Goal: Task Accomplishment & Management: Use online tool/utility

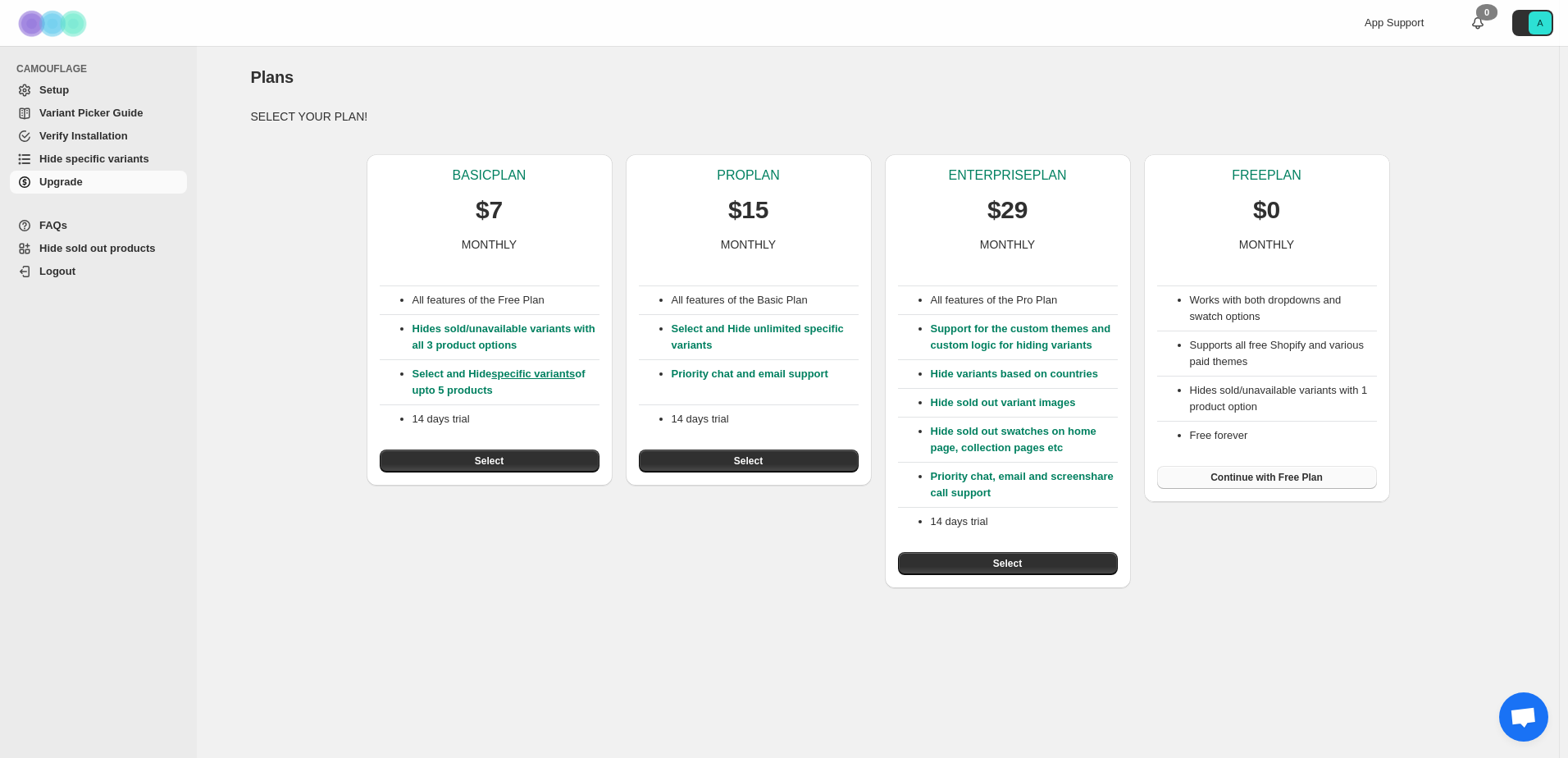
click at [1247, 479] on span "Continue with Free Plan" at bounding box center [1267, 478] width 112 height 13
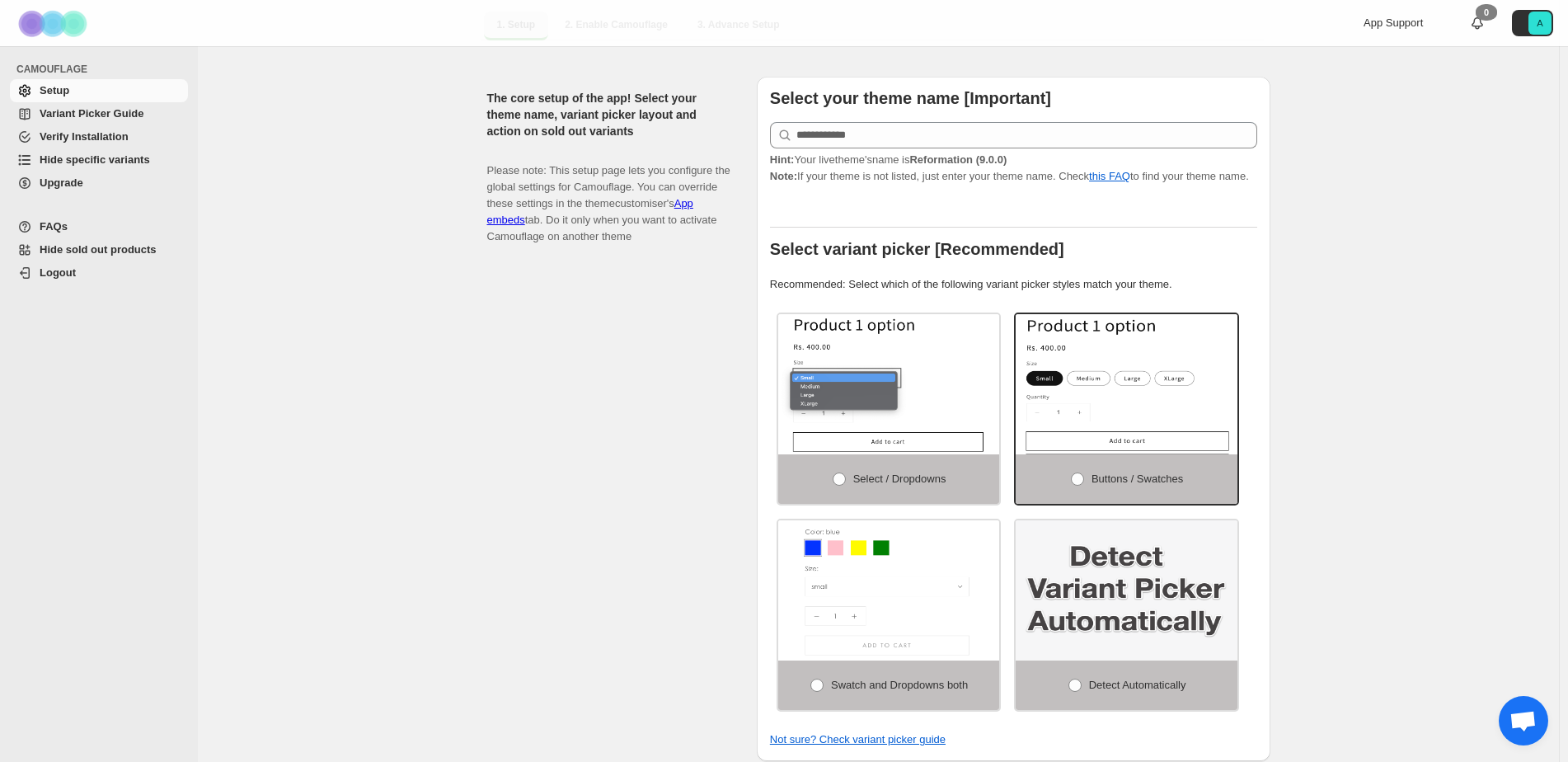
scroll to position [412, 0]
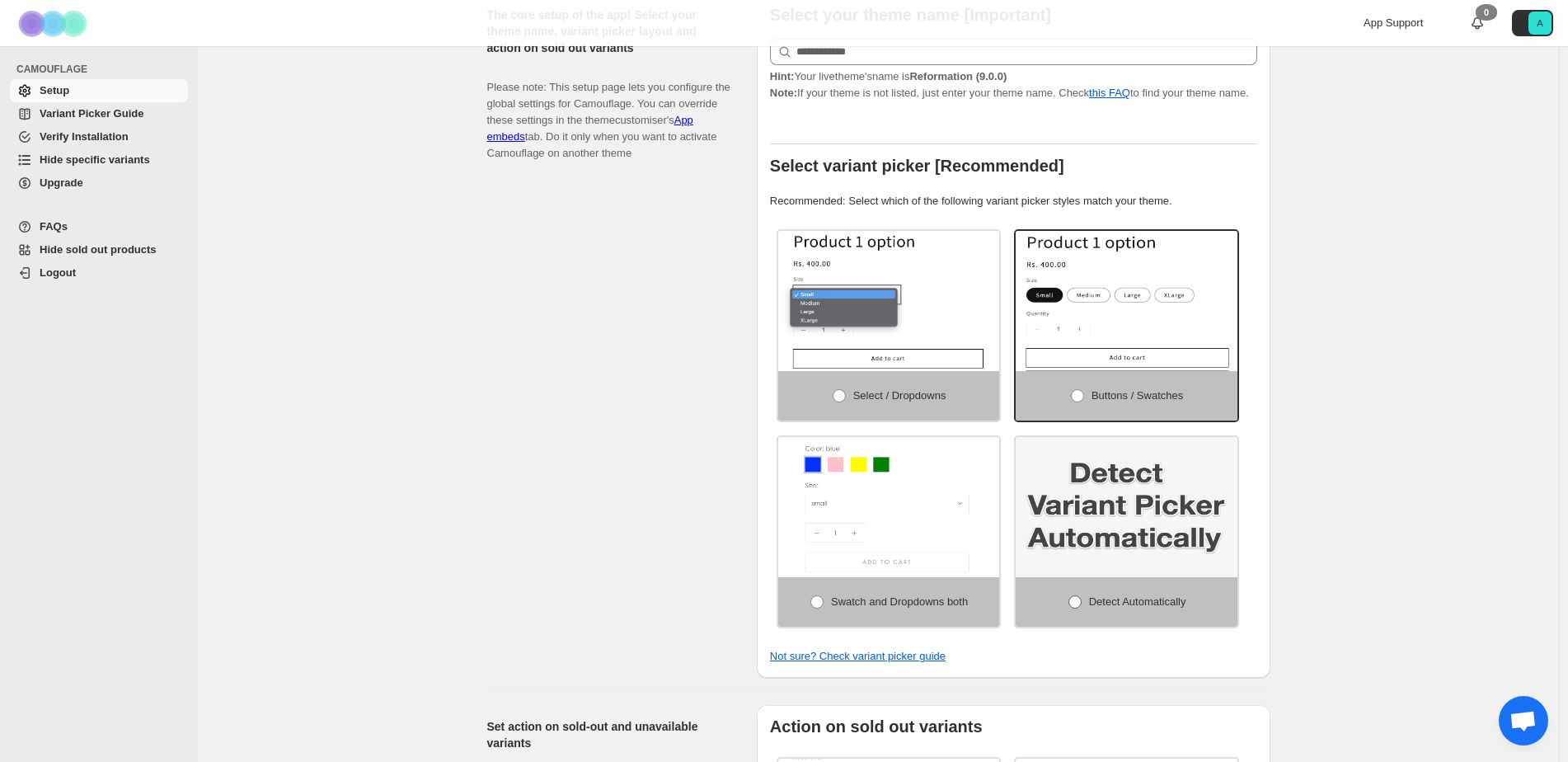
click at [1082, 595] on span at bounding box center [1075, 602] width 14 height 14
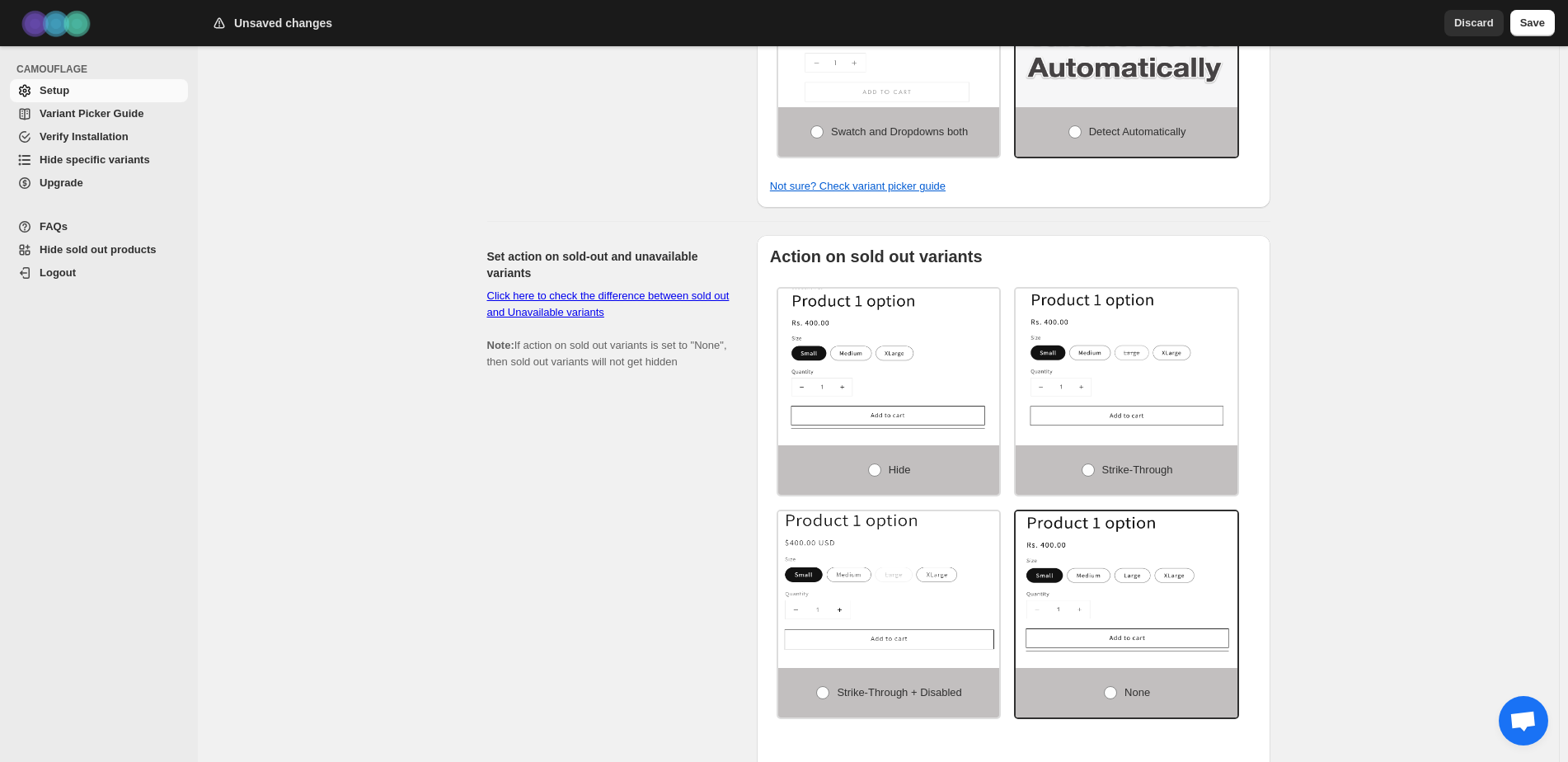
scroll to position [907, 0]
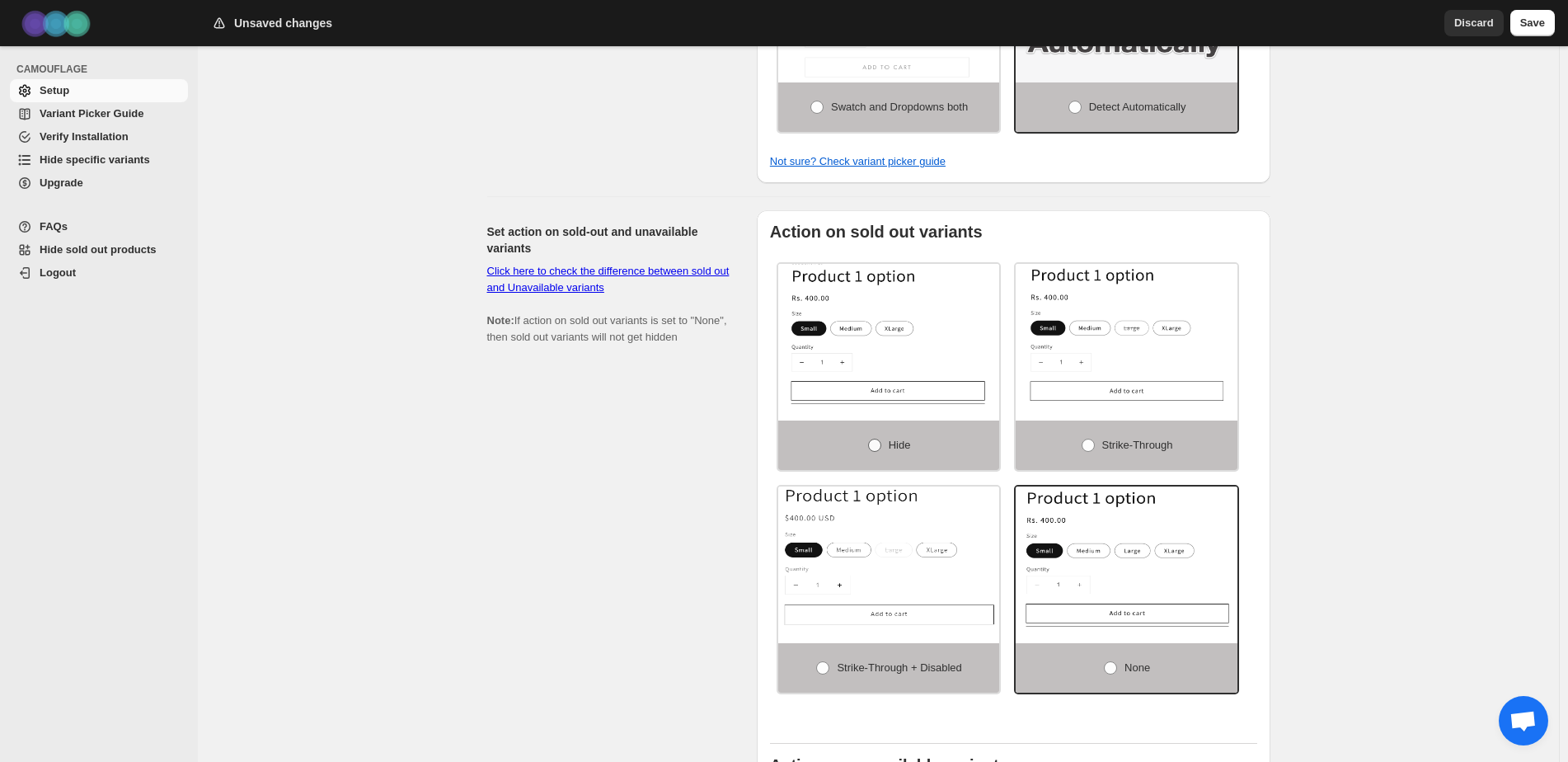
click at [878, 442] on span at bounding box center [875, 446] width 14 height 14
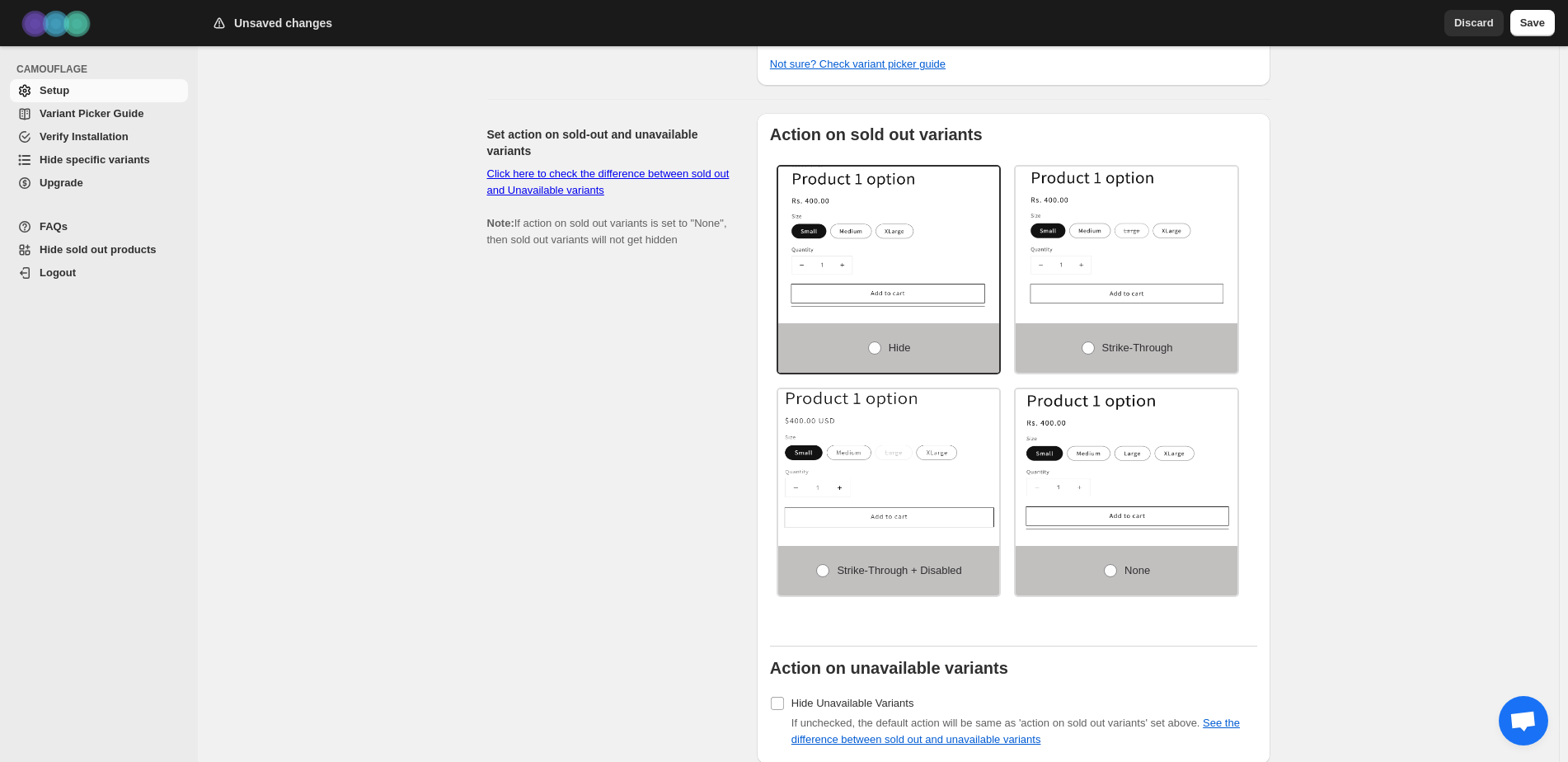
scroll to position [1237, 0]
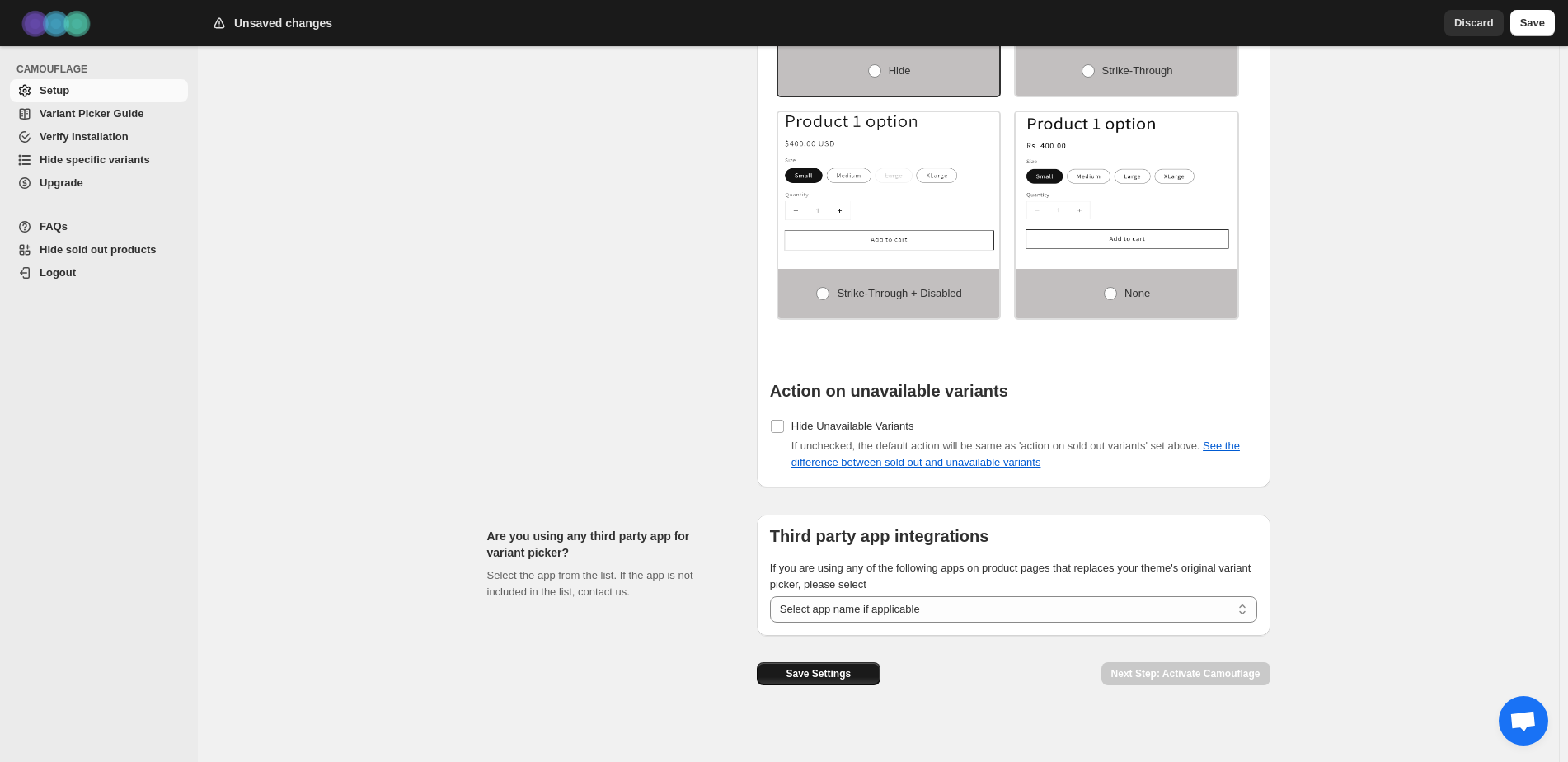
click at [803, 667] on span "Save Settings" at bounding box center [819, 674] width 66 height 14
click at [1531, 28] on span "Save" at bounding box center [1532, 22] width 25 height 16
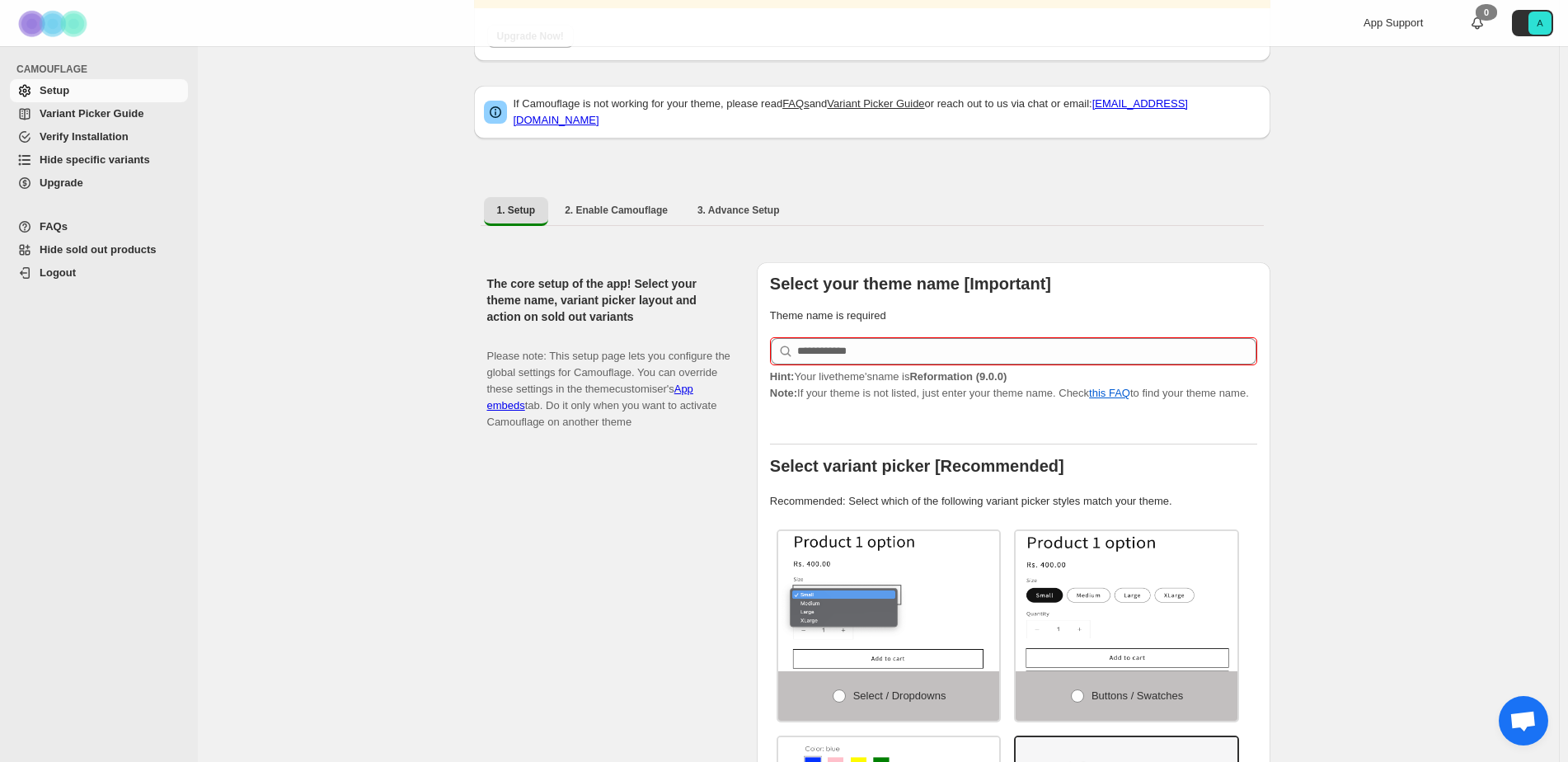
scroll to position [0, 0]
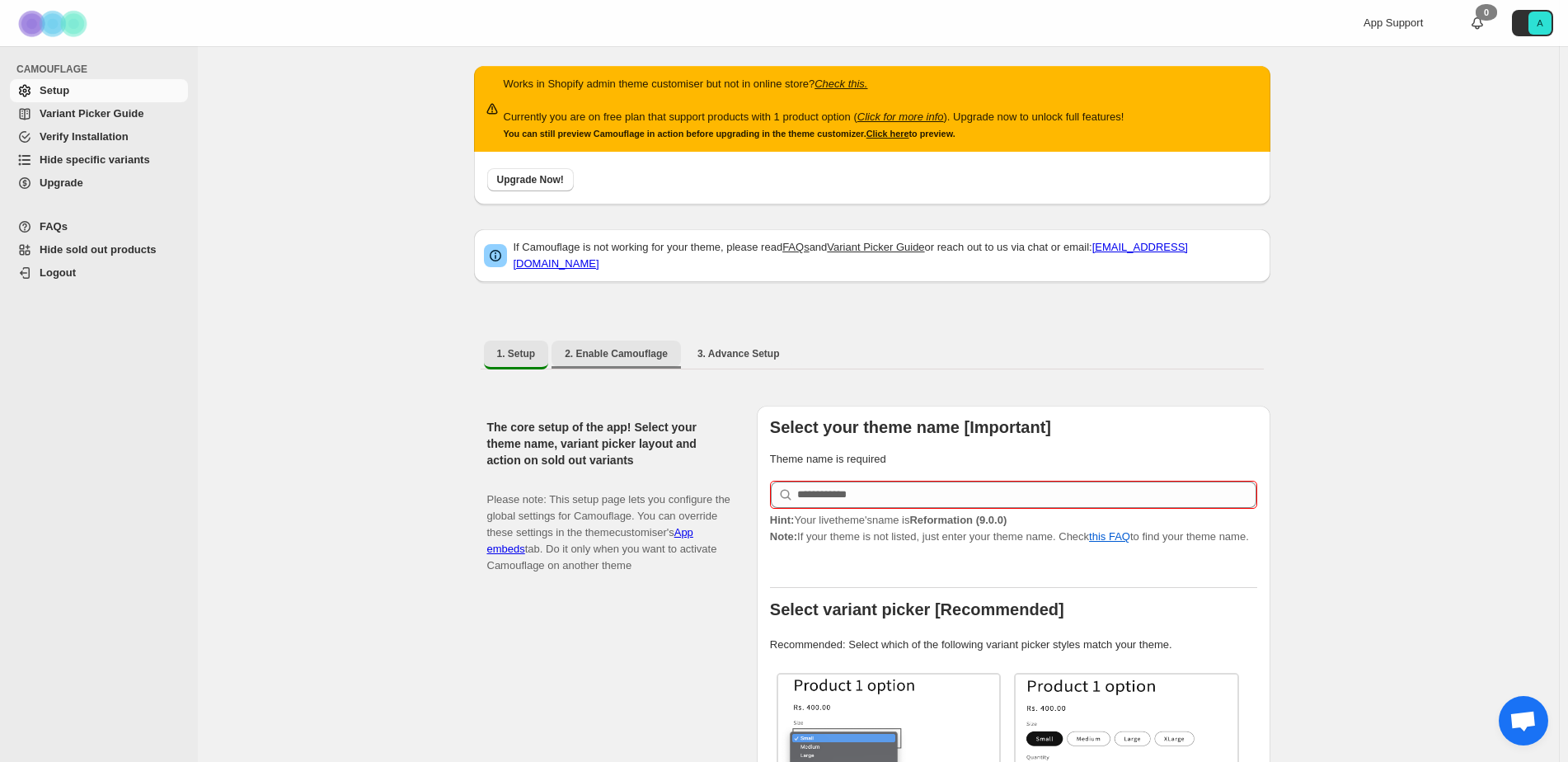
click at [609, 347] on span "2. Enable Camouflage" at bounding box center [616, 354] width 103 height 14
select select "**********"
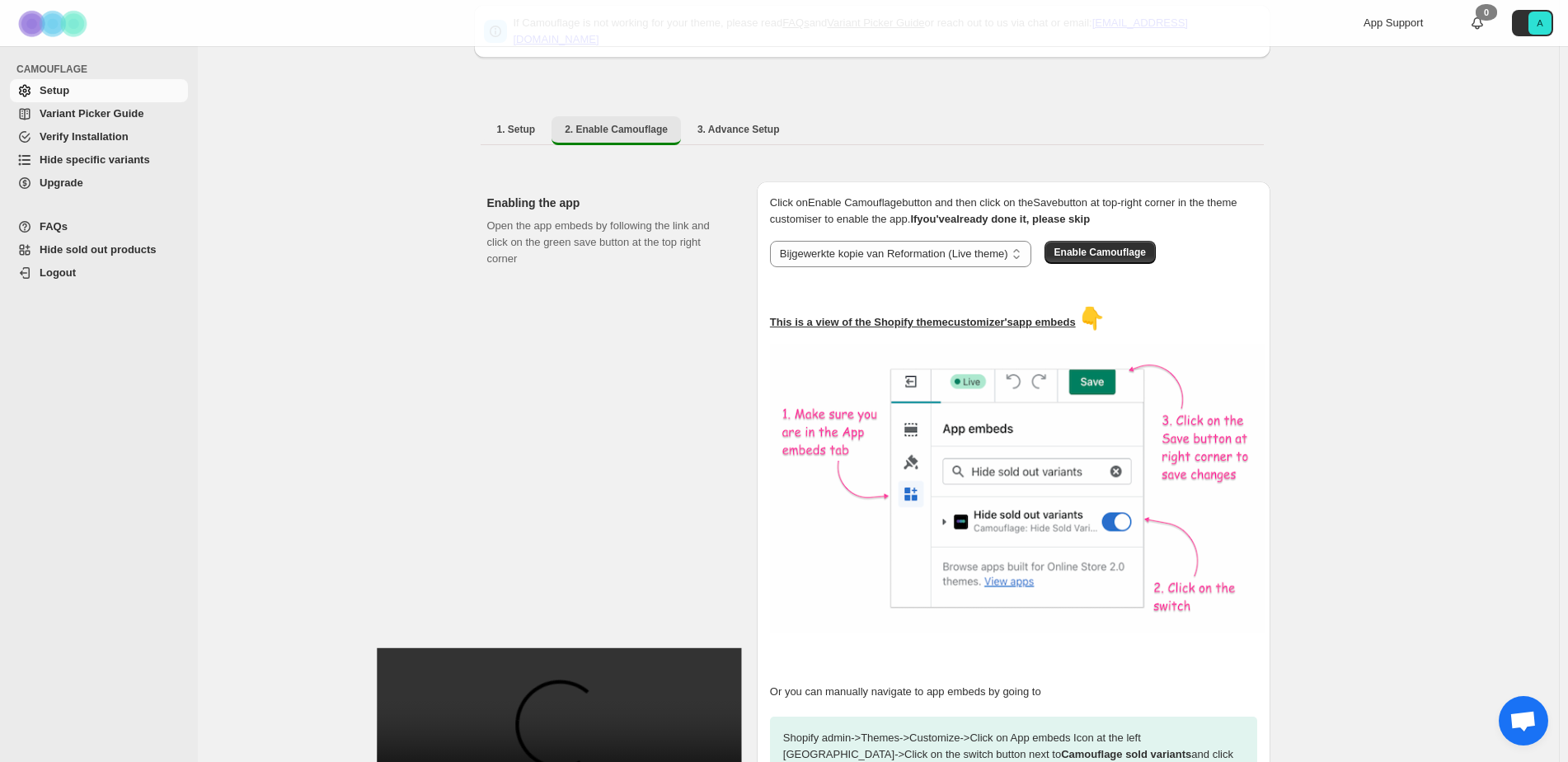
scroll to position [372, 0]
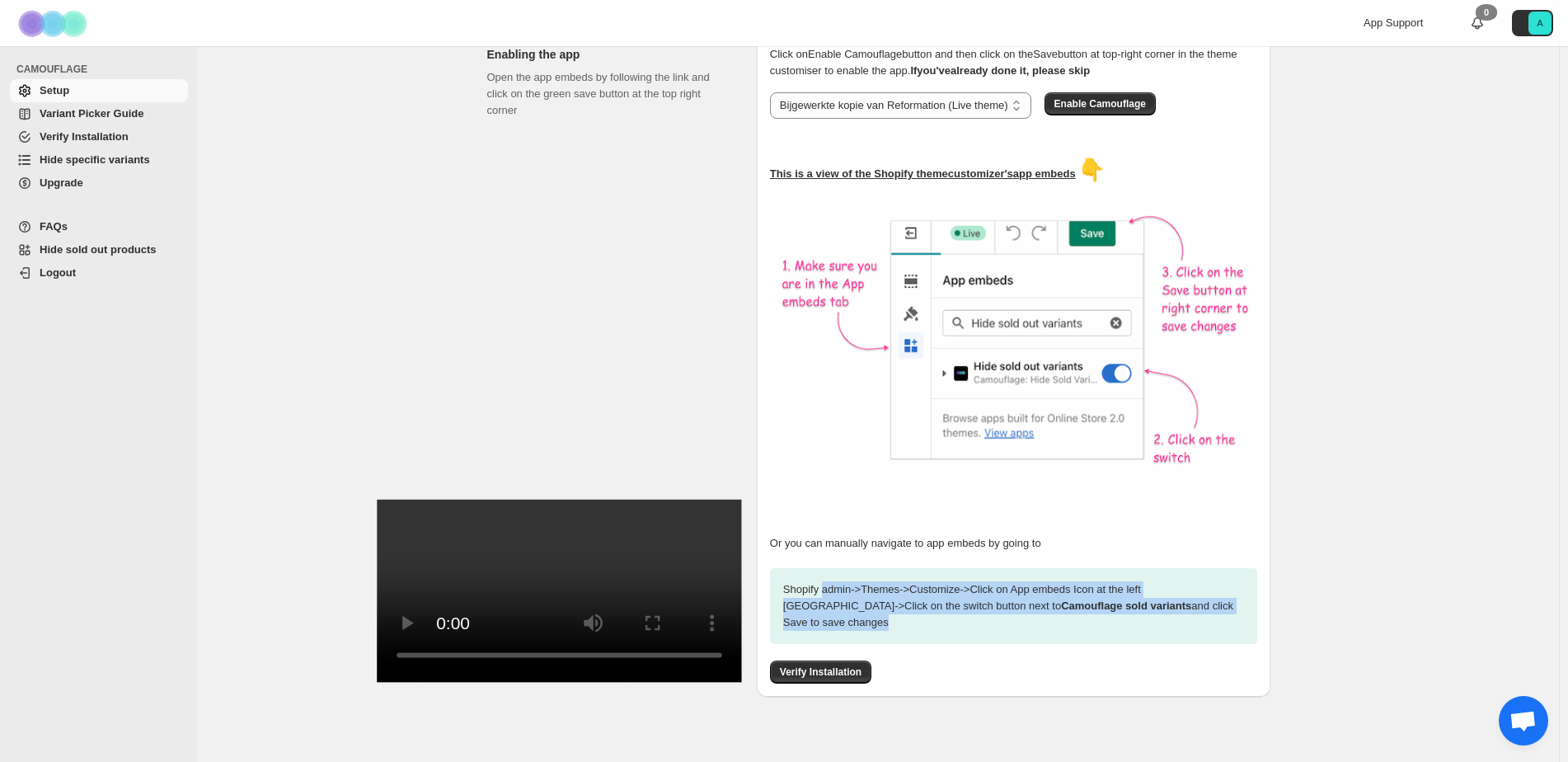
drag, startPoint x: 827, startPoint y: 582, endPoint x: 1195, endPoint y: 602, distance: 368.5
click at [1195, 602] on p "Shopify admin -> Themes -> Customize -> Click on App embeds Icon at the left si…" at bounding box center [1013, 606] width 487 height 76
drag, startPoint x: 929, startPoint y: 580, endPoint x: 1184, endPoint y: 597, distance: 255.6
click at [1184, 597] on p "Shopify admin -> Themes -> Customize -> Click on App embeds Icon at the left si…" at bounding box center [1013, 606] width 487 height 76
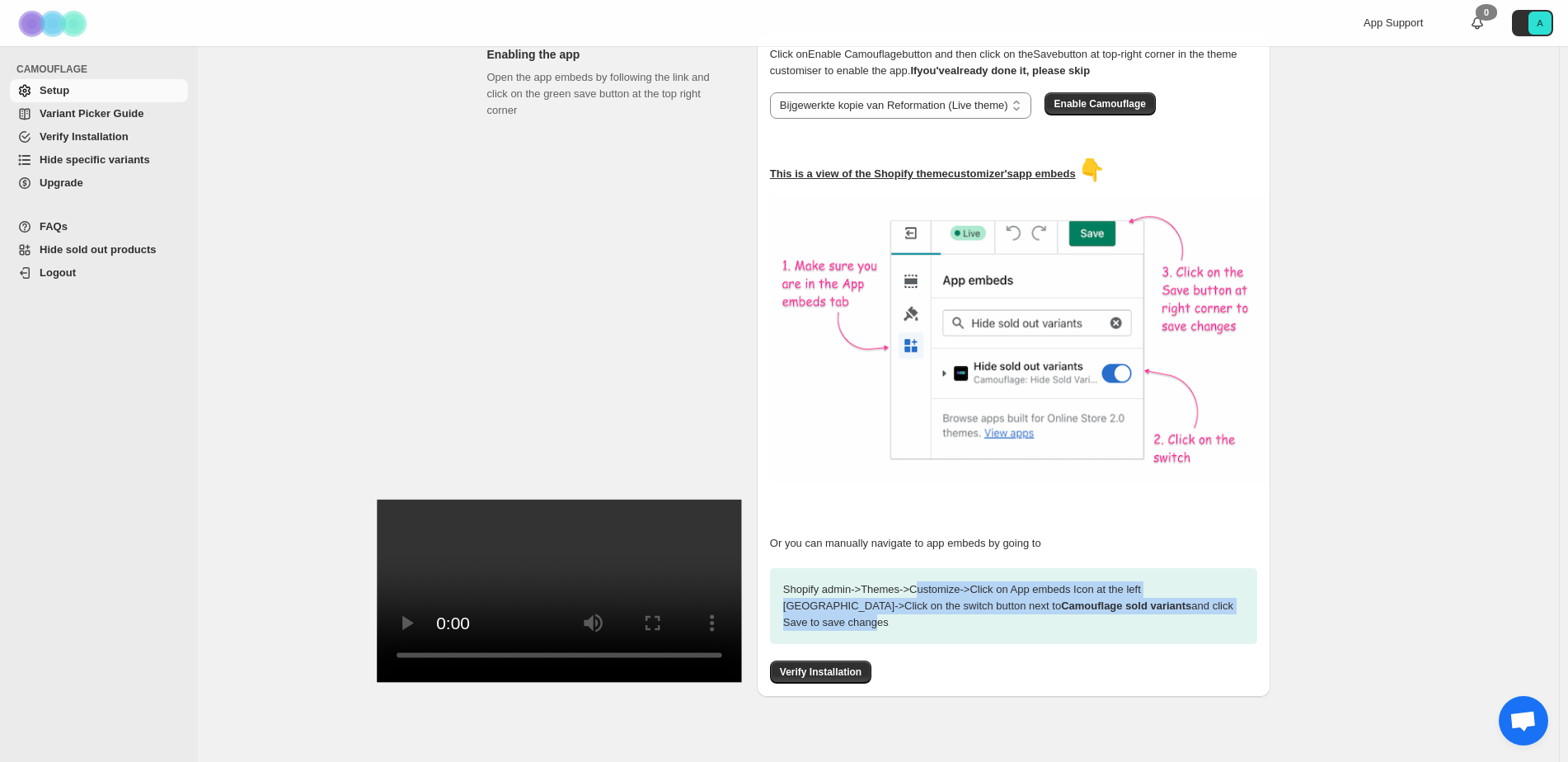
click at [1184, 597] on p "Shopify admin -> Themes -> Customize -> Click on App embeds Icon at the left si…" at bounding box center [1013, 606] width 487 height 76
drag, startPoint x: 929, startPoint y: 585, endPoint x: 1016, endPoint y: 587, distance: 87.0
click at [1016, 587] on p "Shopify admin -> Themes -> Customize -> Click on App embeds Icon at the left si…" at bounding box center [1013, 606] width 487 height 76
drag, startPoint x: 815, startPoint y: 582, endPoint x: 1199, endPoint y: 603, distance: 384.6
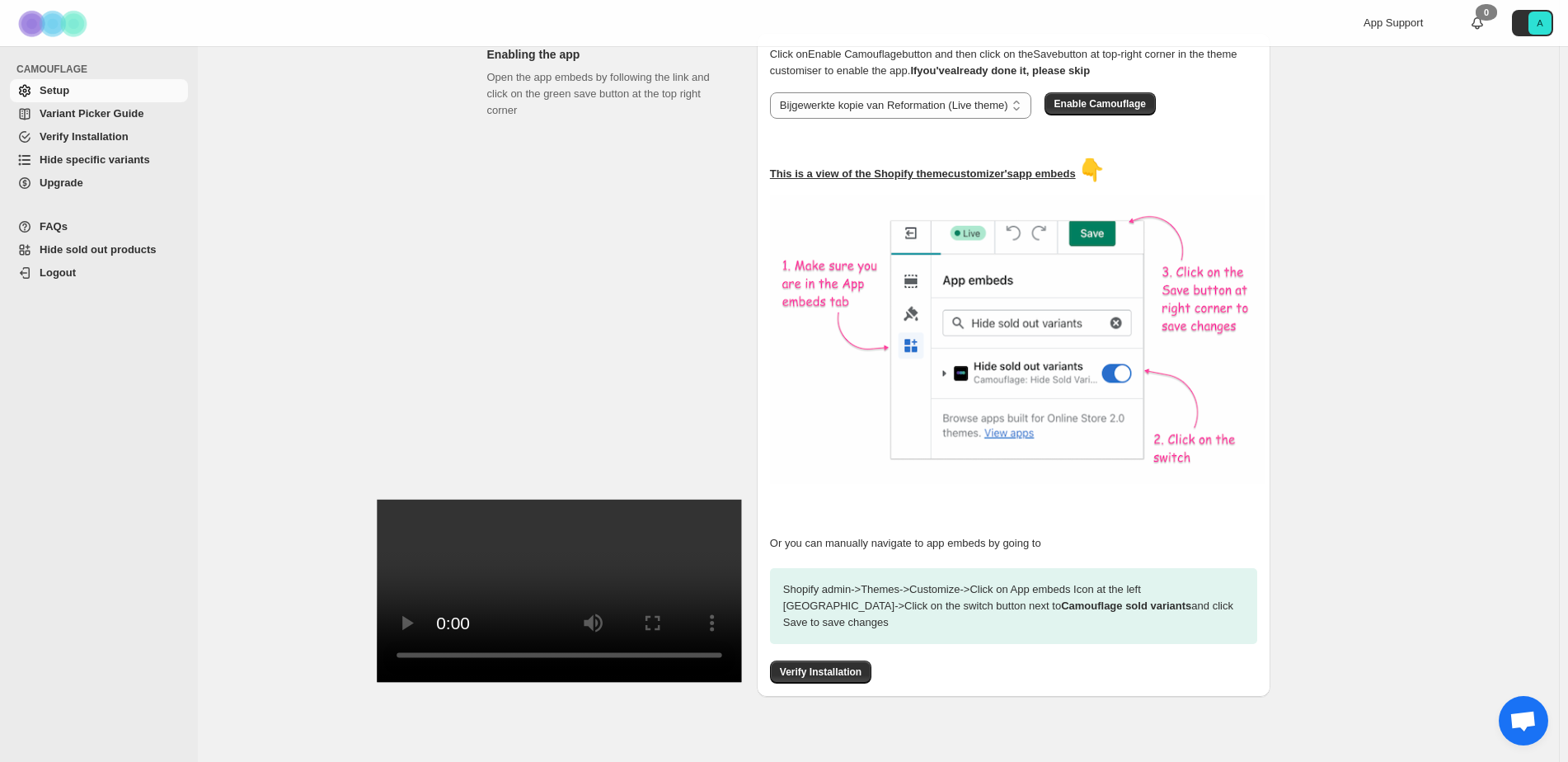
click at [1199, 603] on p "Shopify admin -> Themes -> Customize -> Click on App embeds Icon at the left si…" at bounding box center [1013, 606] width 487 height 76
drag, startPoint x: 873, startPoint y: 574, endPoint x: 1204, endPoint y: 603, distance: 332.3
click at [1204, 603] on p "Shopify admin -> Themes -> Customize -> Click on App embeds Icon at the left si…" at bounding box center [1013, 606] width 487 height 76
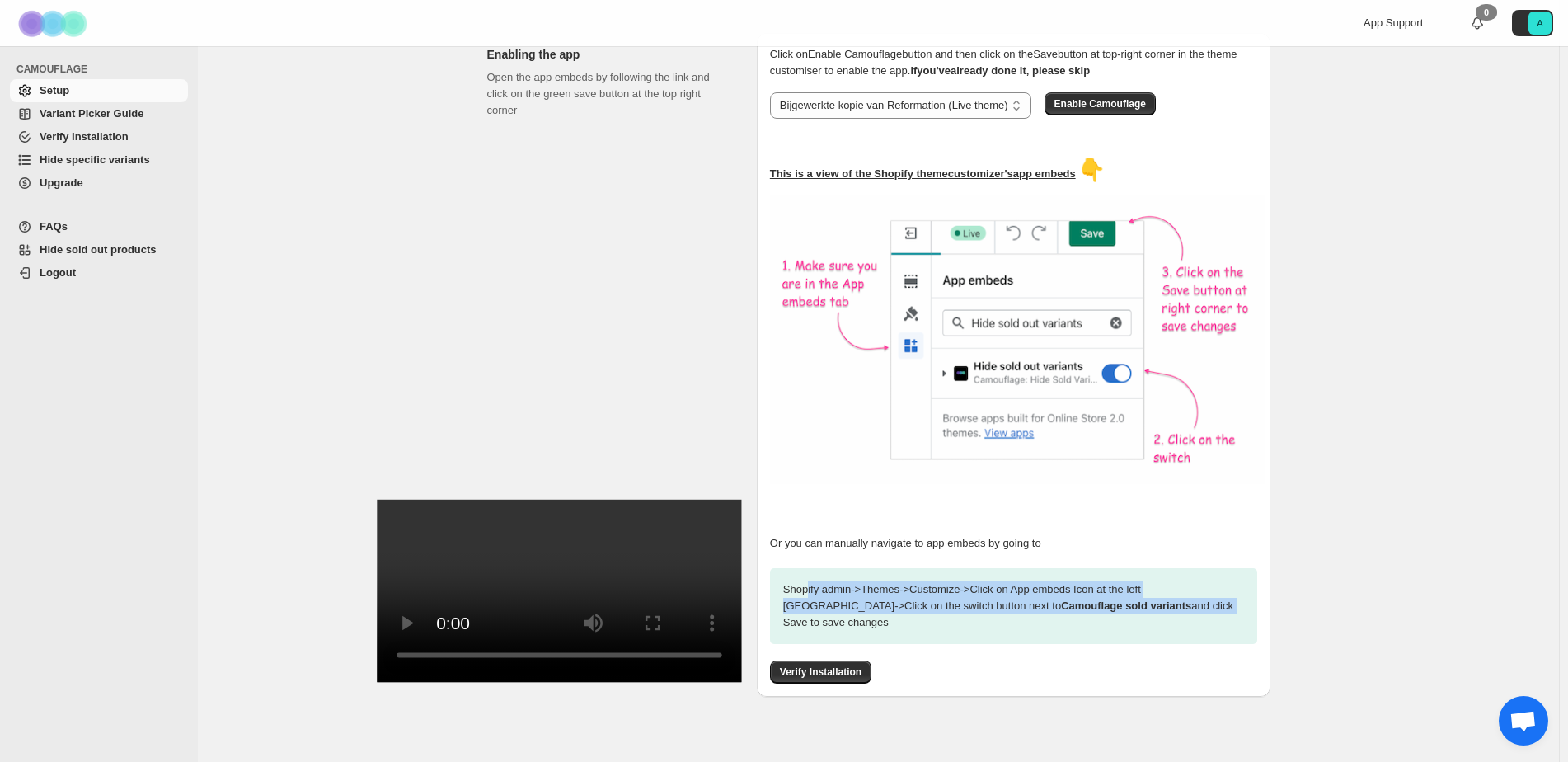
drag, startPoint x: 811, startPoint y: 579, endPoint x: 1095, endPoint y: 599, distance: 284.7
click at [1095, 599] on p "Shopify admin -> Themes -> Customize -> Click on App embeds Icon at the left si…" at bounding box center [1013, 606] width 487 height 76
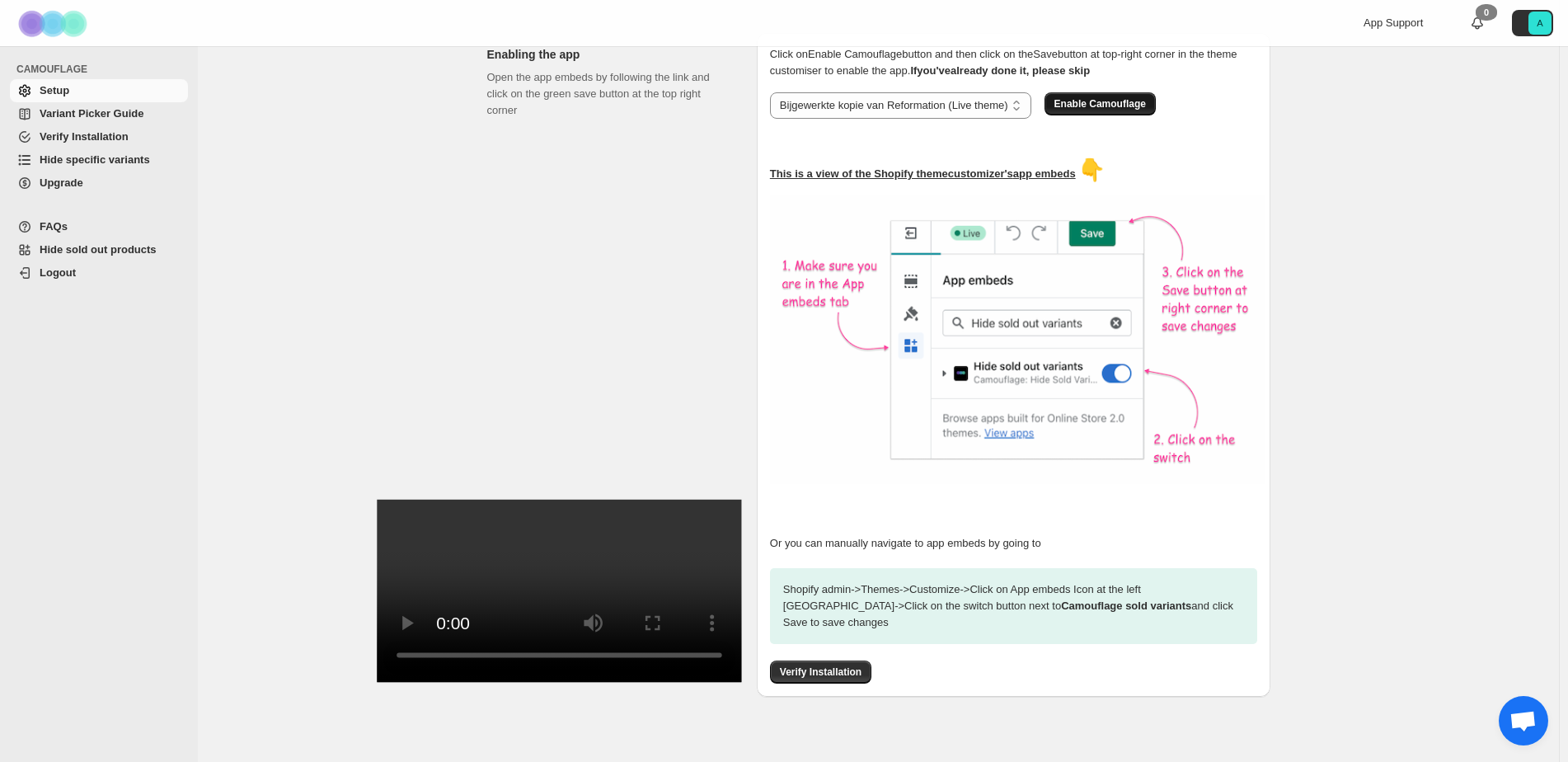
click at [1080, 97] on span "Enable Camouflage" at bounding box center [1099, 104] width 92 height 14
